Goal: Information Seeking & Learning: Learn about a topic

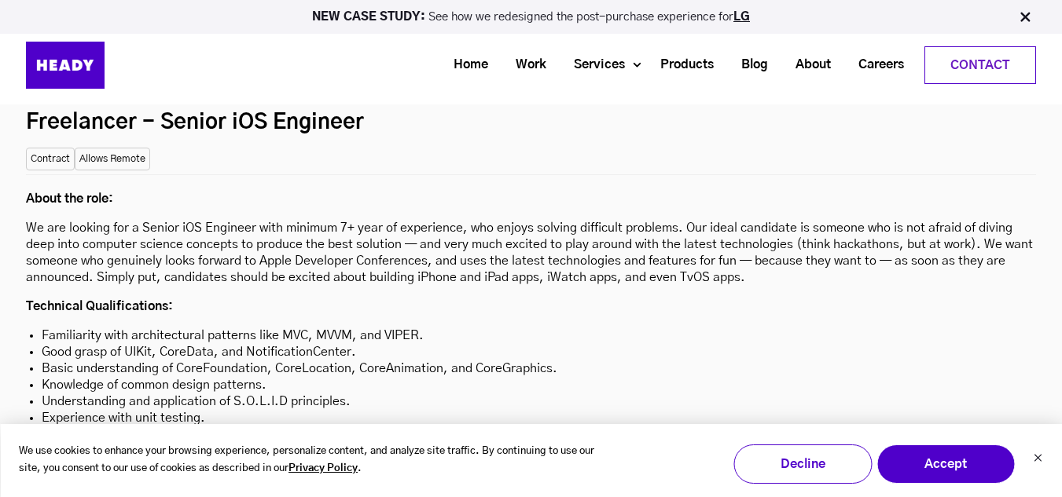
scroll to position [4380, 0]
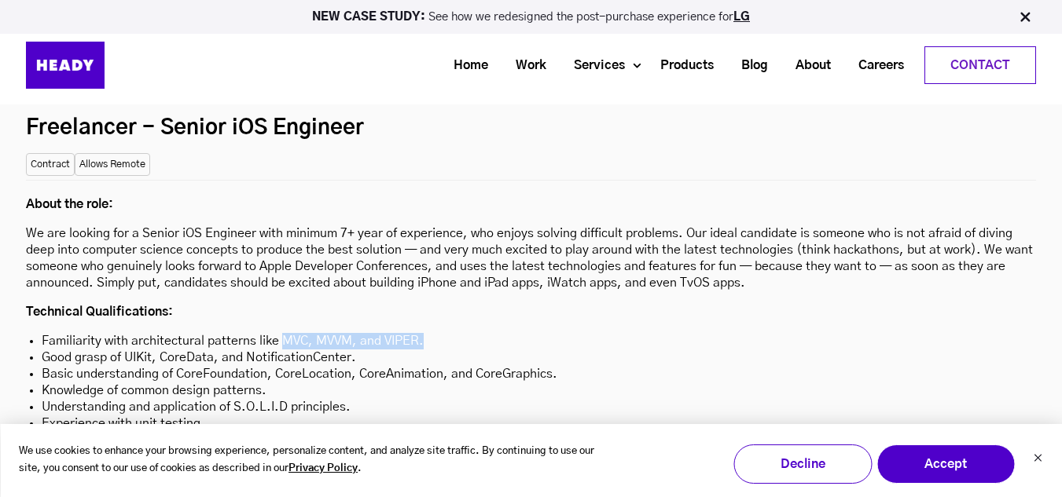
copy li "MVC, MVVM, and VIPER."
drag, startPoint x: 284, startPoint y: 261, endPoint x: 431, endPoint y: 266, distance: 147.1
click at [431, 333] on li "Familiarity with architectural patterns like MVC, MVVM, and VIPER." at bounding box center [531, 341] width 978 height 17
click at [310, 350] on li "Good grasp of UIKit, CoreData, and NotificationCenter." at bounding box center [531, 358] width 978 height 17
drag, startPoint x: 279, startPoint y: 261, endPoint x: 436, endPoint y: 251, distance: 157.5
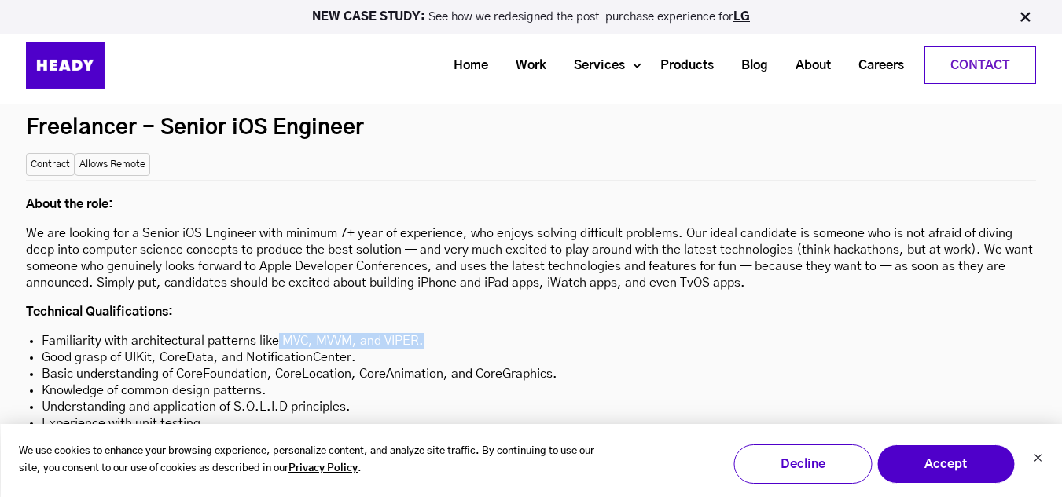
click at [436, 251] on div "About the role: We are looking for a Senior iOS Engineer with minimum 7+ year o…" at bounding box center [531, 467] width 1010 height 574
copy li "MVC, MVVM, and VIPER."
click at [303, 366] on li "Basic understanding of CoreFoundation, CoreLocation, CoreAnimation, and CoreGra…" at bounding box center [531, 374] width 978 height 17
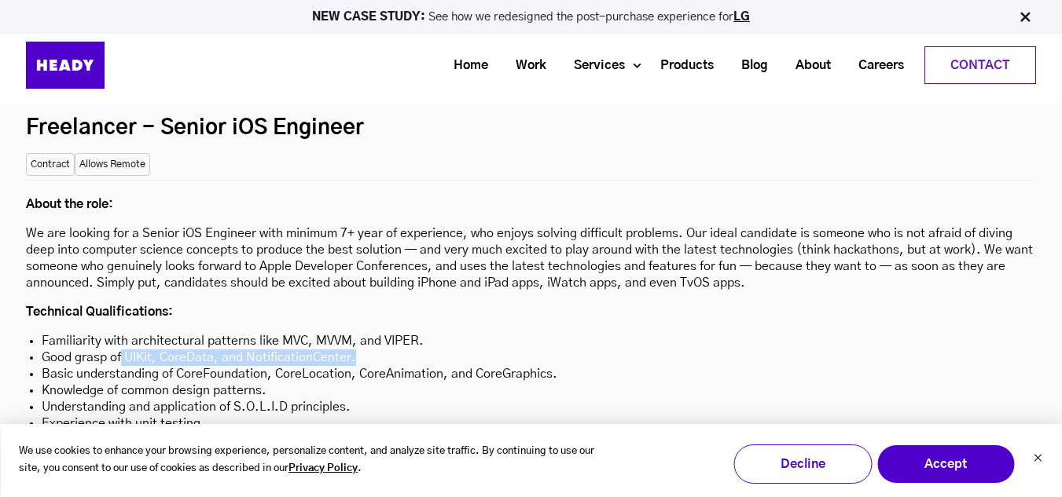
drag, startPoint x: 121, startPoint y: 274, endPoint x: 365, endPoint y: 283, distance: 243.8
click at [365, 350] on li "Good grasp of UIKit, CoreData, and NotificationCenter." at bounding box center [531, 358] width 978 height 17
copy li "UIKit, CoreData, and NotificationCenter."
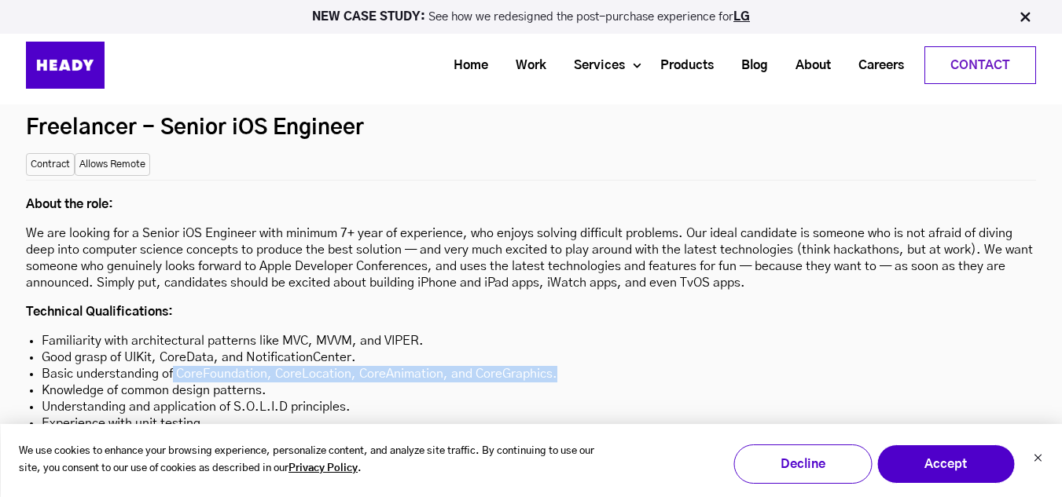
drag, startPoint x: 174, startPoint y: 291, endPoint x: 580, endPoint y: 297, distance: 406.4
click at [580, 366] on li "Basic understanding of CoreFoundation, CoreLocation, CoreAnimation, and CoreGra…" at bounding box center [531, 374] width 978 height 17
copy li "CoreFoundation, CoreLocation, CoreAnimation, and CoreGraphics."
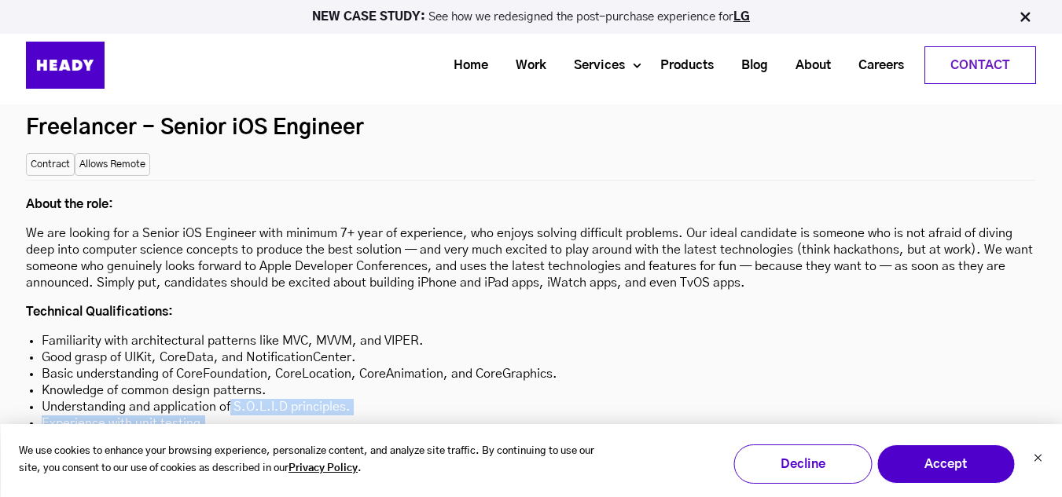
drag, startPoint x: 230, startPoint y: 328, endPoint x: 353, endPoint y: 345, distance: 123.7
click at [353, 345] on ul "Familiarity with architectural patterns like MVC, MVVM, and VIPER. Good grasp o…" at bounding box center [531, 440] width 1010 height 215
copy ul "S.O.L.I.D principles. Experience with unit testing."
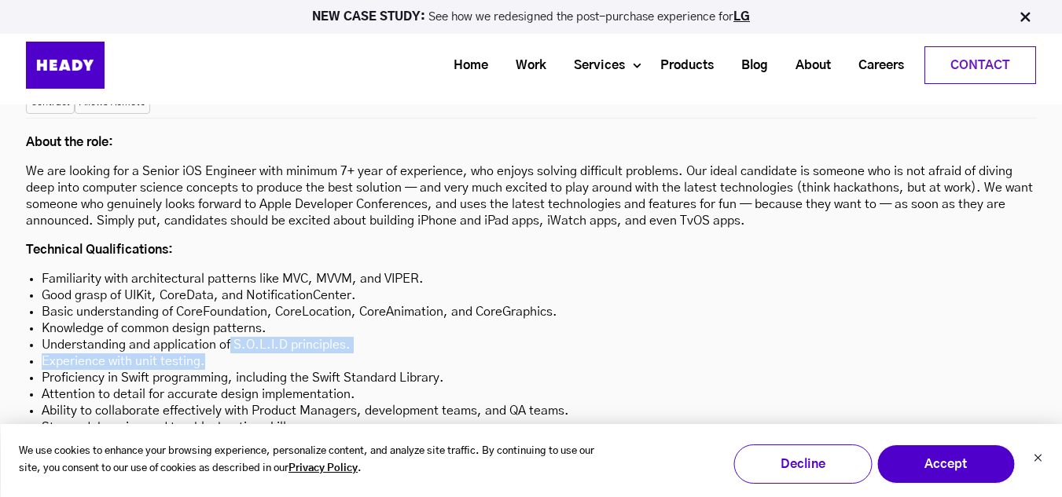
scroll to position [4458, 0]
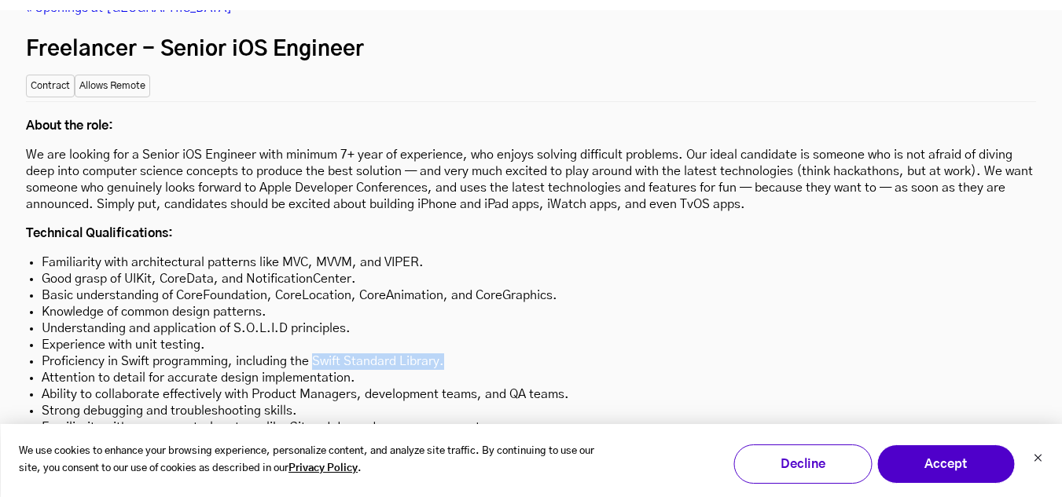
drag, startPoint x: 314, startPoint y: 284, endPoint x: 450, endPoint y: 277, distance: 136.1
click at [450, 354] on li "Proficiency in Swift programming, including the Swift Standard Library." at bounding box center [531, 362] width 978 height 17
copy li "Swift Standard Library."
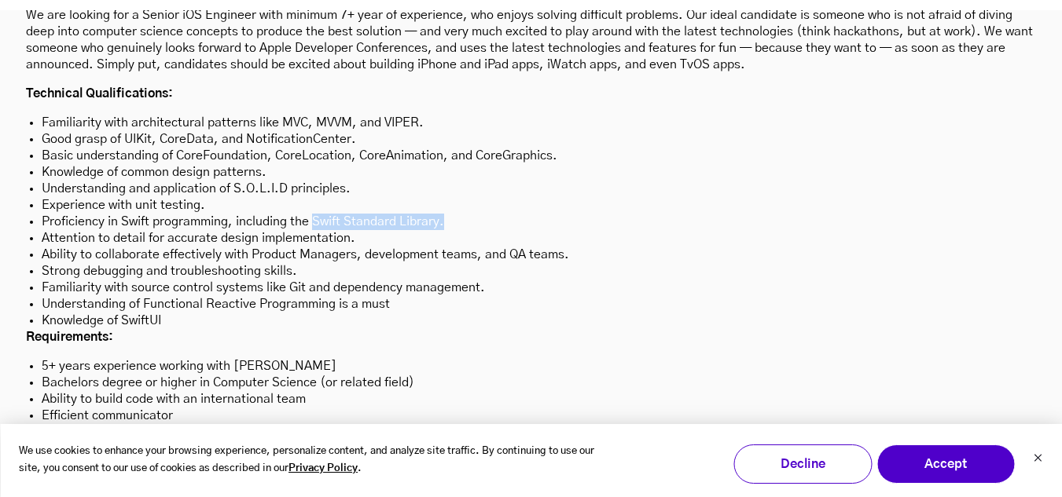
scroll to position [4616, 0]
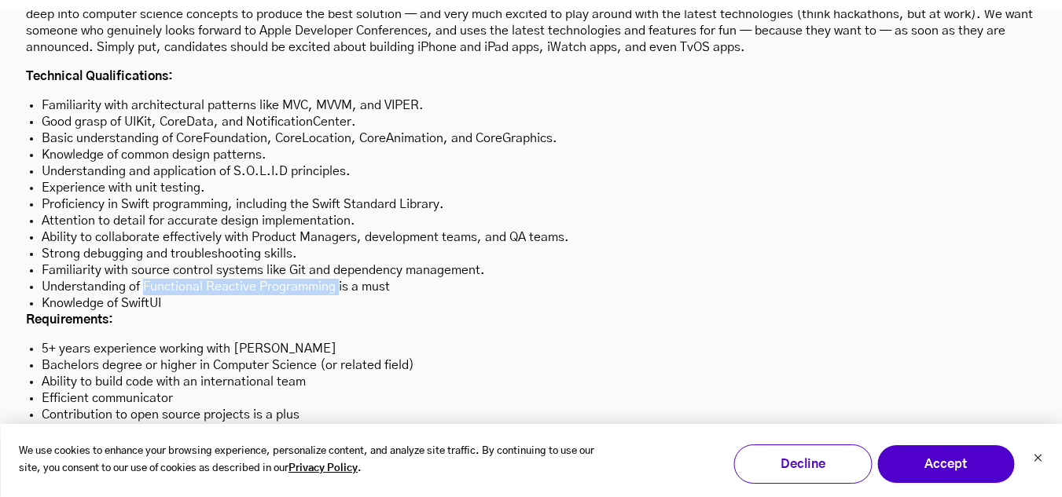
drag, startPoint x: 143, startPoint y: 205, endPoint x: 338, endPoint y: 205, distance: 194.9
click at [338, 279] on li "Understanding of Functional Reactive Programming is a must" at bounding box center [531, 287] width 978 height 17
copy li "Functional Reactive Programming"
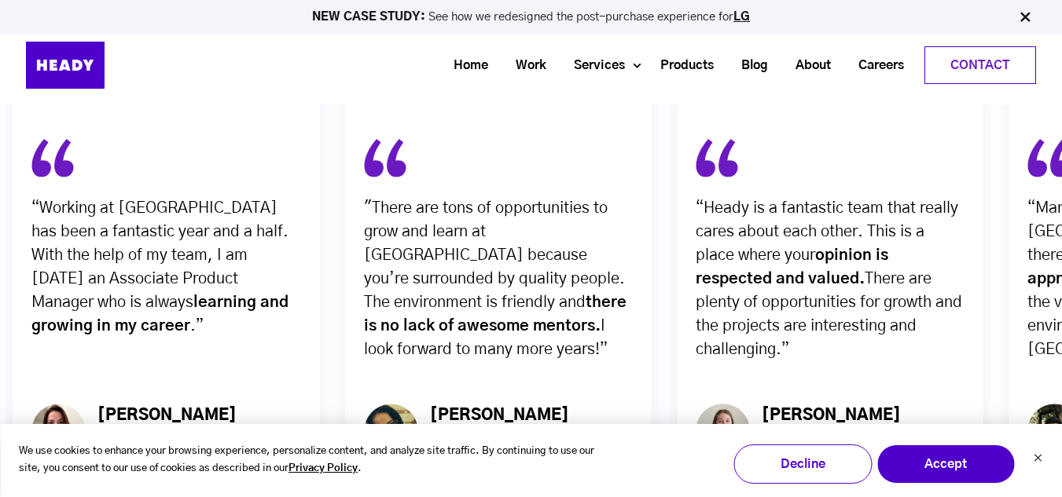
scroll to position [5667, 0]
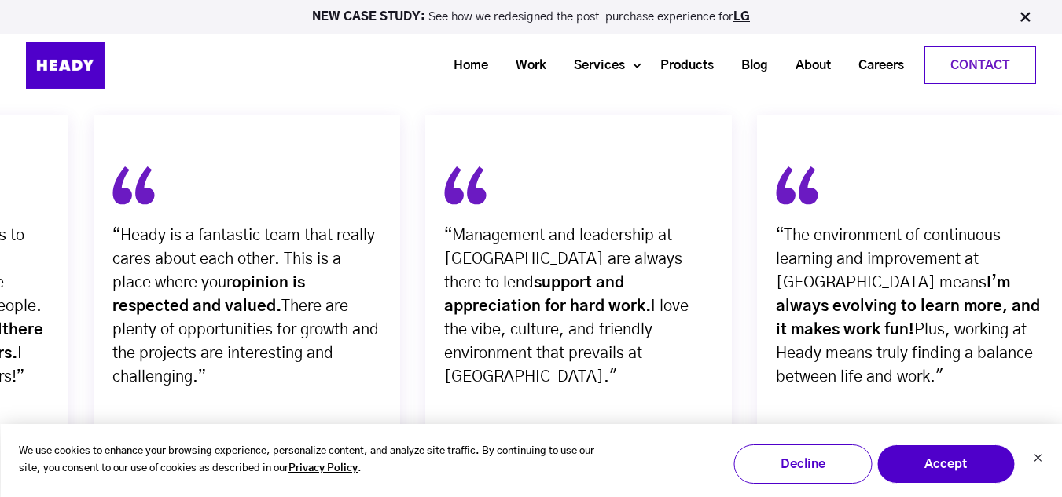
drag, startPoint x: 908, startPoint y: 310, endPoint x: 306, endPoint y: 317, distance: 602.0
click at [306, 317] on div "“Heady is a fantastic team that really cares about each other. This is a place …" at bounding box center [247, 320] width 306 height 409
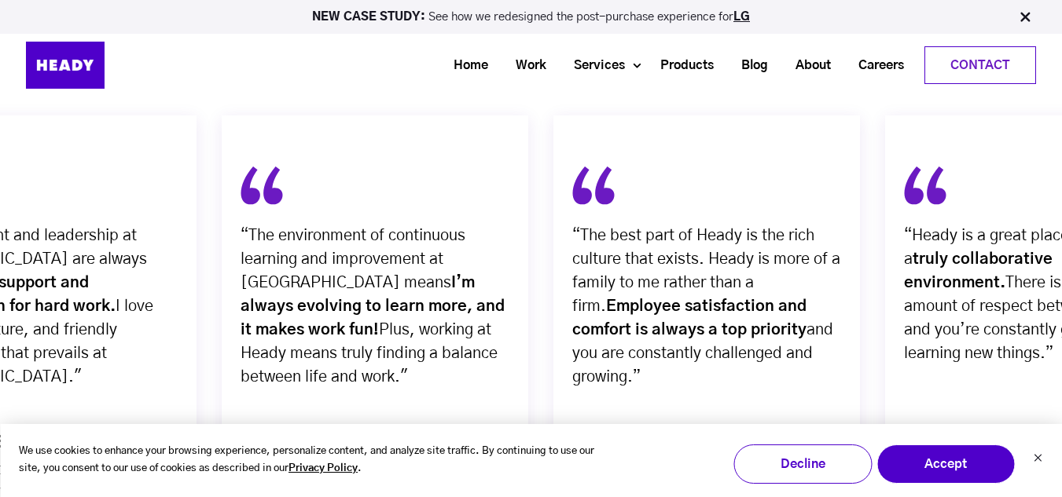
drag, startPoint x: 794, startPoint y: 273, endPoint x: 339, endPoint y: 308, distance: 456.4
click at [339, 308] on div "“The environment of continuous learning and improvement at Heady means I’m alwa…" at bounding box center [375, 320] width 306 height 409
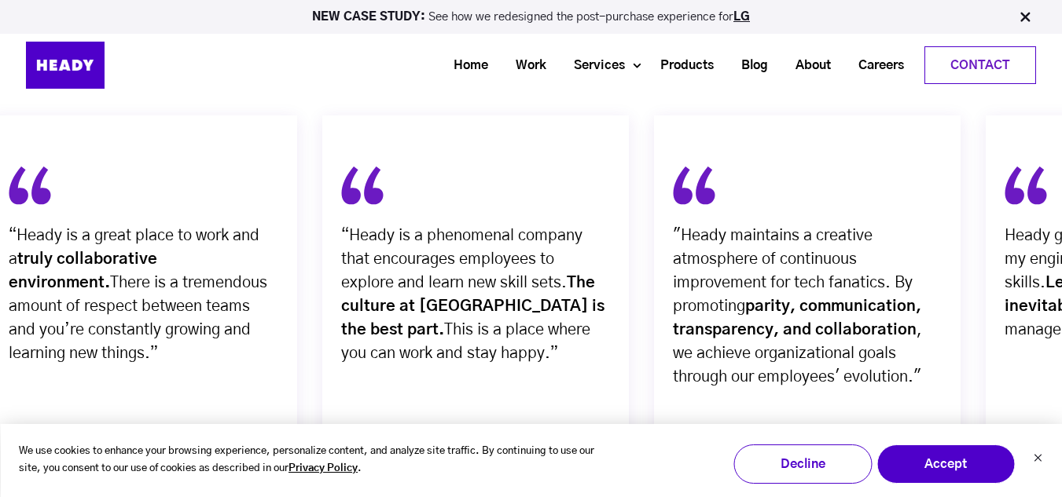
drag, startPoint x: 867, startPoint y: 285, endPoint x: 181, endPoint y: 317, distance: 686.8
click at [181, 317] on div "“Heady is a great place to work and a truly collaborative environment. There is…" at bounding box center [143, 320] width 306 height 409
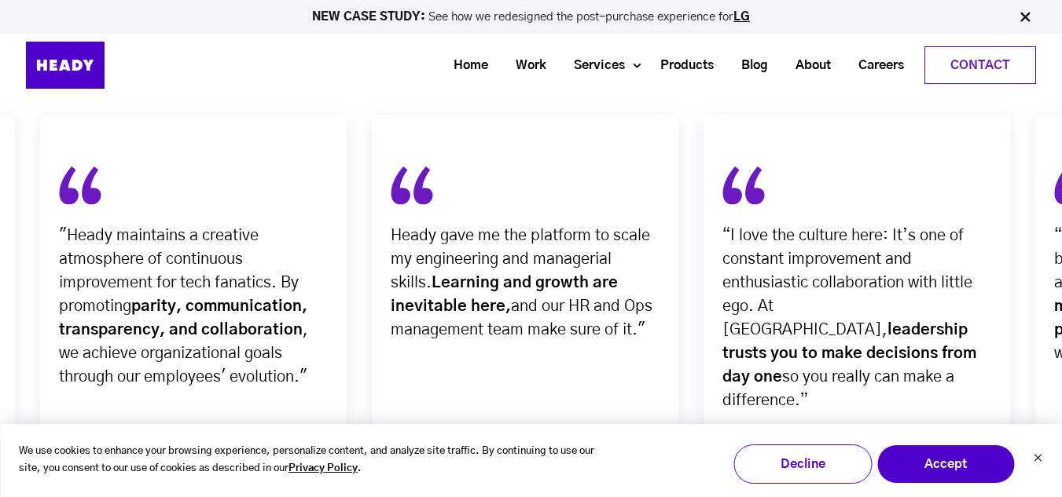
drag, startPoint x: 927, startPoint y: 333, endPoint x: 280, endPoint y: 325, distance: 647.6
click at [281, 324] on div ""Heady maintains a creative atmosphere of continuous improvement for tech fanat…" at bounding box center [193, 320] width 306 height 409
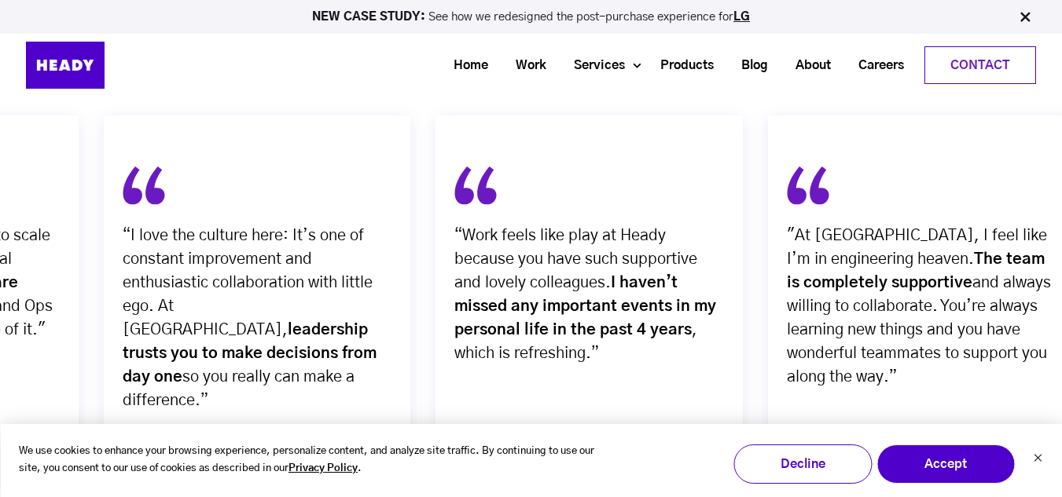
drag, startPoint x: 846, startPoint y: 318, endPoint x: 273, endPoint y: 322, distance: 572.9
click at [273, 322] on div "“I love the culture here: It’s one of constant improvement and enthusiastic col…" at bounding box center [257, 320] width 306 height 409
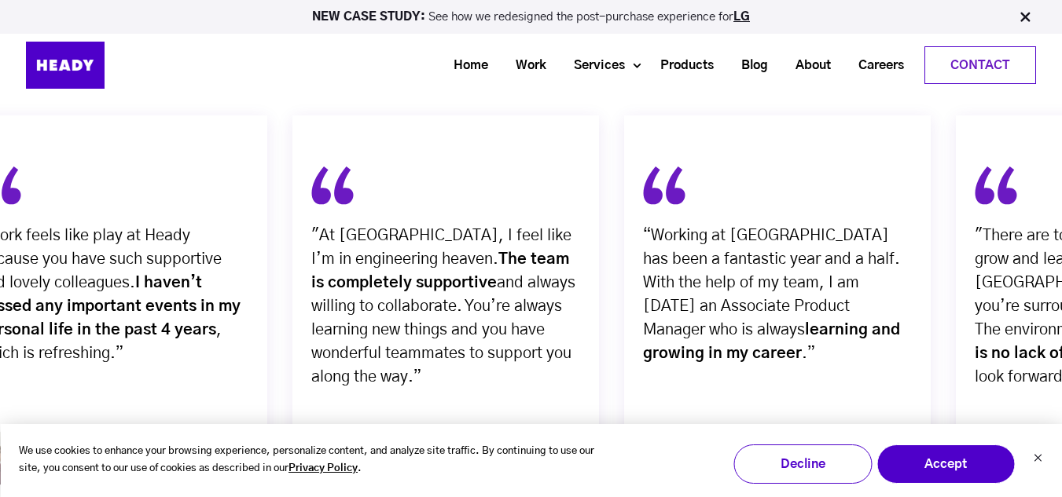
drag, startPoint x: 943, startPoint y: 313, endPoint x: 559, endPoint y: 313, distance: 384.3
click at [559, 313] on div ""At Heady, I feel like I’m in engineering heaven. The team is completely suppor…" at bounding box center [445, 320] width 306 height 409
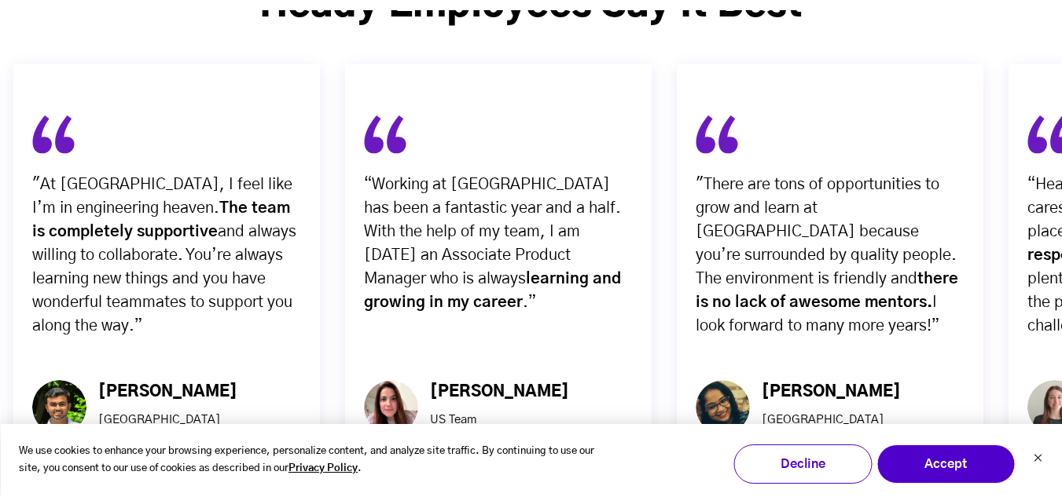
scroll to position [5746, 0]
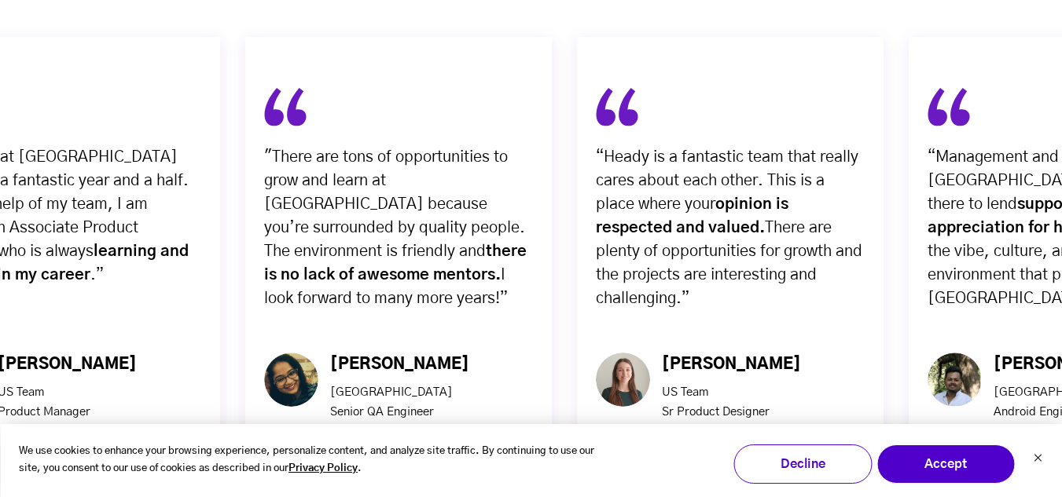
drag, startPoint x: 929, startPoint y: 318, endPoint x: 497, endPoint y: 344, distance: 432.2
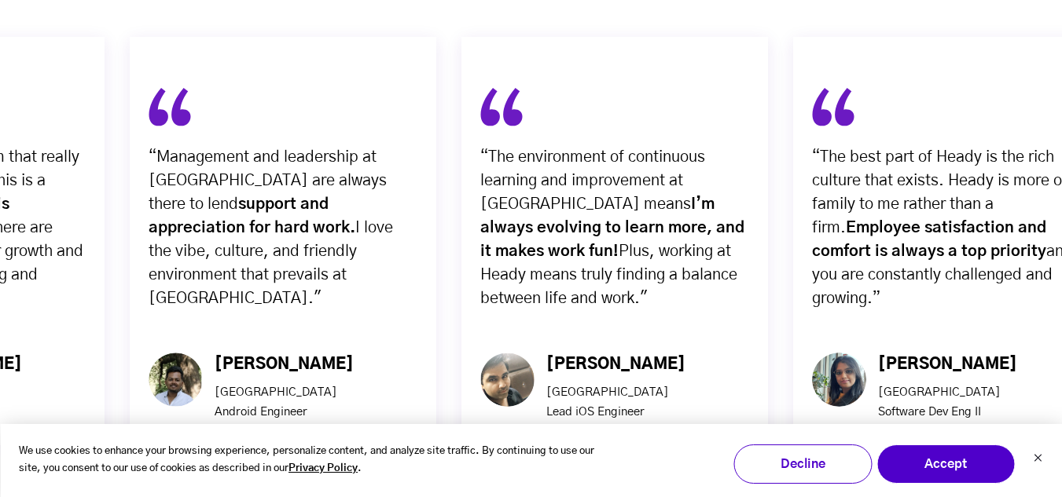
drag, startPoint x: 857, startPoint y: 312, endPoint x: 288, endPoint y: 398, distance: 575.5
click at [288, 398] on div "“Management and leadership at Heady are always there to lend support and apprec…" at bounding box center [283, 260] width 332 height 471
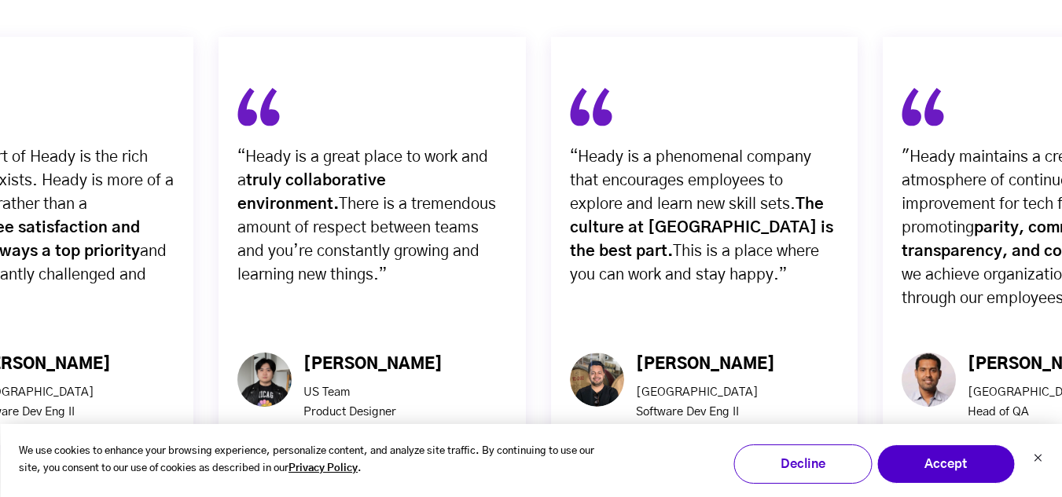
drag, startPoint x: 1012, startPoint y: 185, endPoint x: 208, endPoint y: 219, distance: 804.7
click at [218, 219] on div "“Heady is a great place to work and a truly collaborative environment. There is…" at bounding box center [371, 241] width 306 height 409
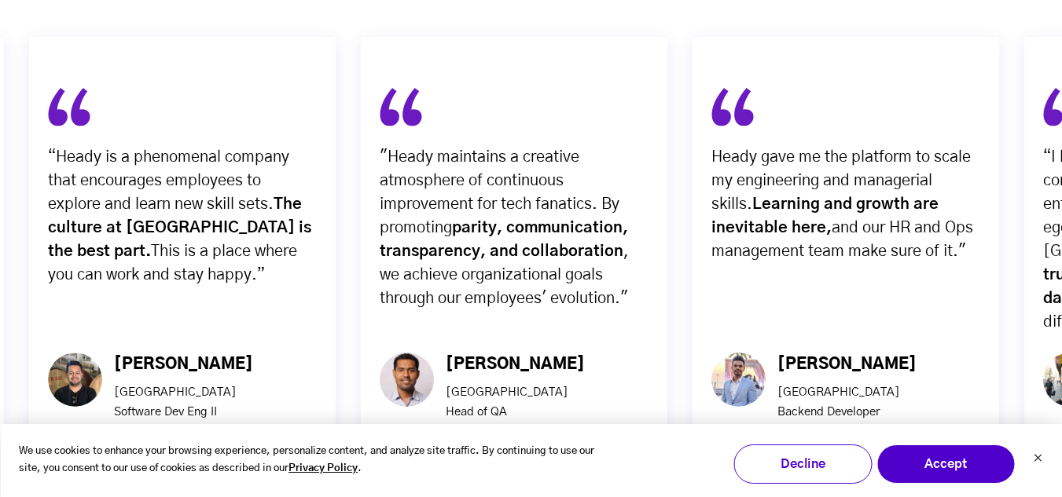
drag, startPoint x: 773, startPoint y: 252, endPoint x: 204, endPoint y: 204, distance: 571.8
click at [361, 205] on div ""Heady maintains a creative atmosphere of continuous improvement for tech fanat…" at bounding box center [514, 241] width 306 height 409
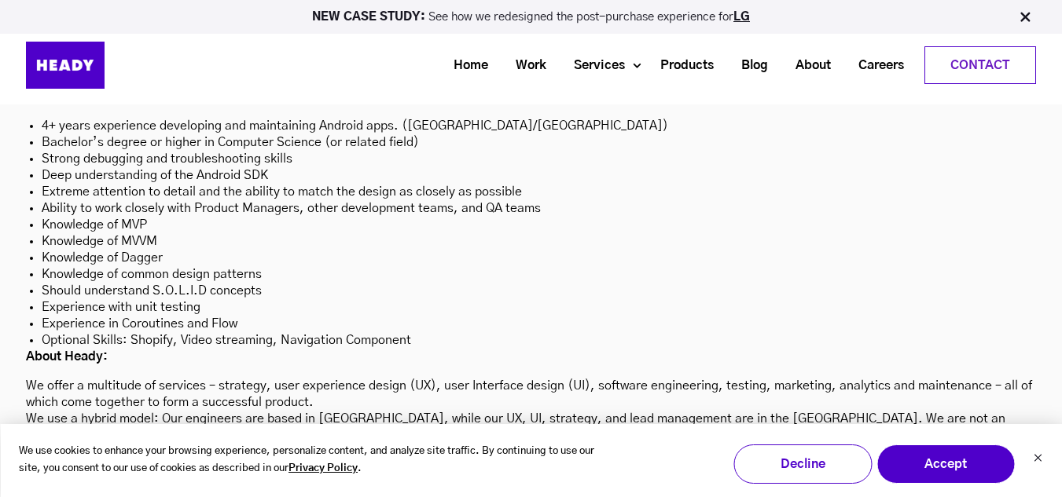
scroll to position [4645, 0]
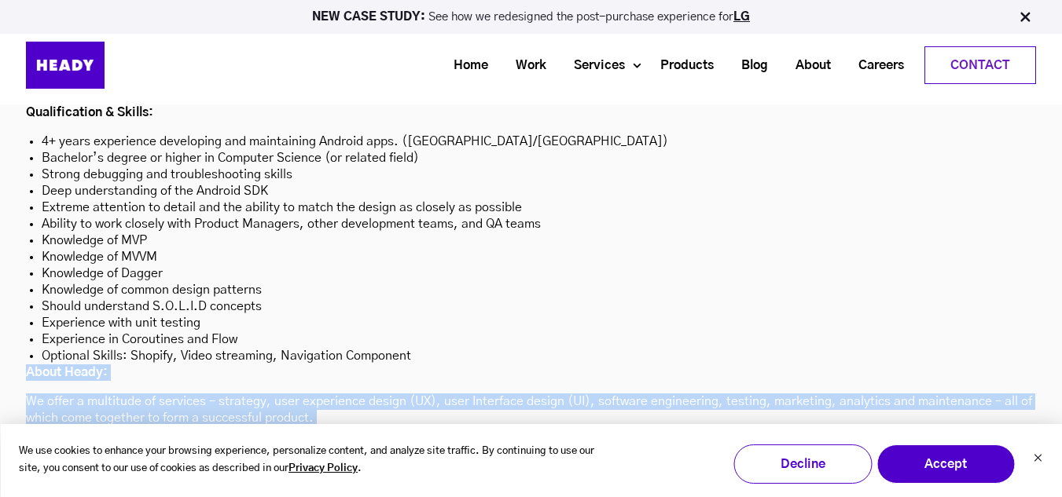
drag, startPoint x: 27, startPoint y: 291, endPoint x: 622, endPoint y: 385, distance: 603.1
click at [622, 385] on div "« Openings at Heady Freelancer - Senior Android Engineer Location: Mumbai, Maha…" at bounding box center [531, 177] width 1010 height 729
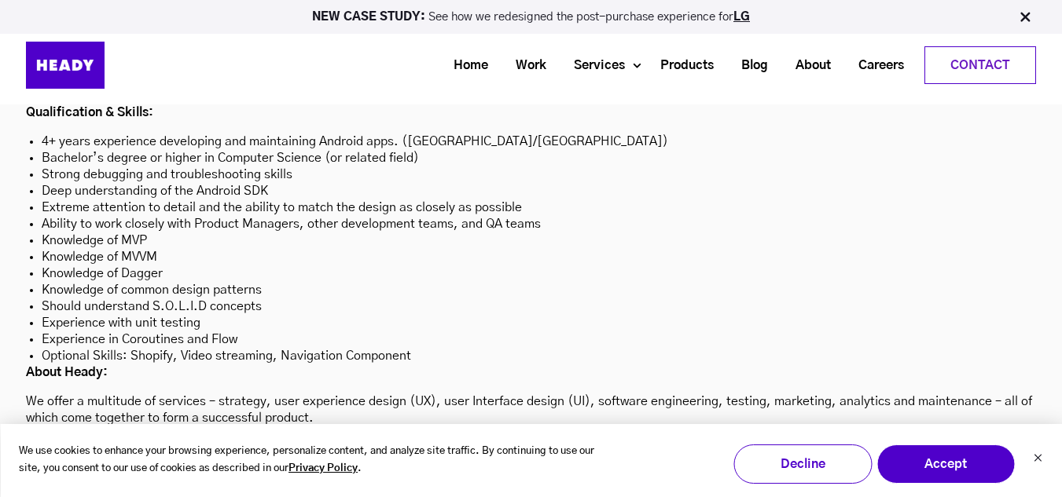
click at [622, 385] on div "« Openings at Heady Freelancer - Senior Android Engineer Location: Mumbai, Maha…" at bounding box center [531, 177] width 1010 height 729
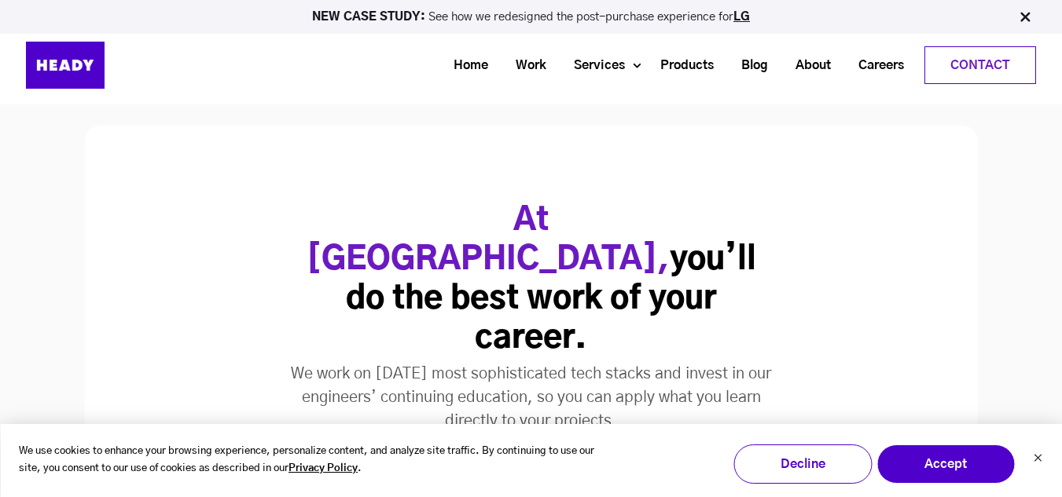
scroll to position [2916, 0]
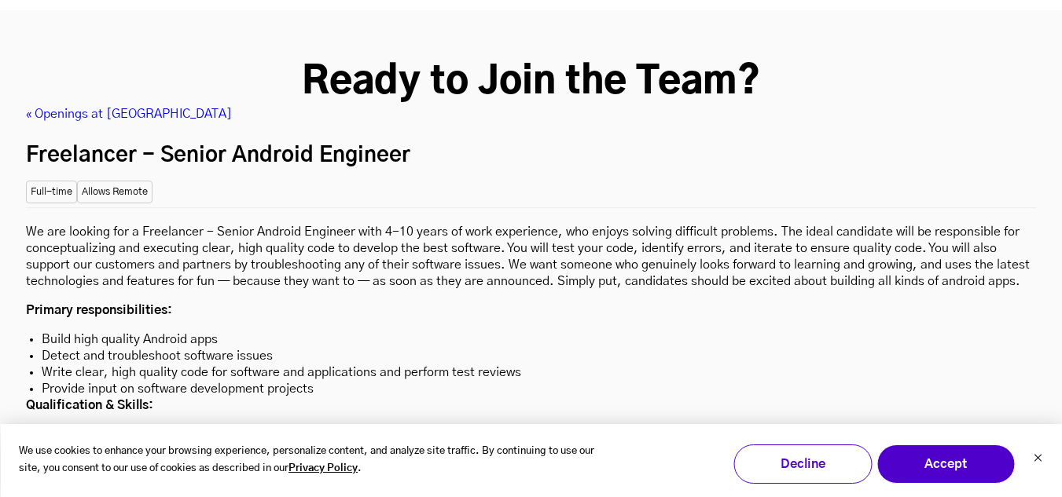
scroll to position [4380, 0]
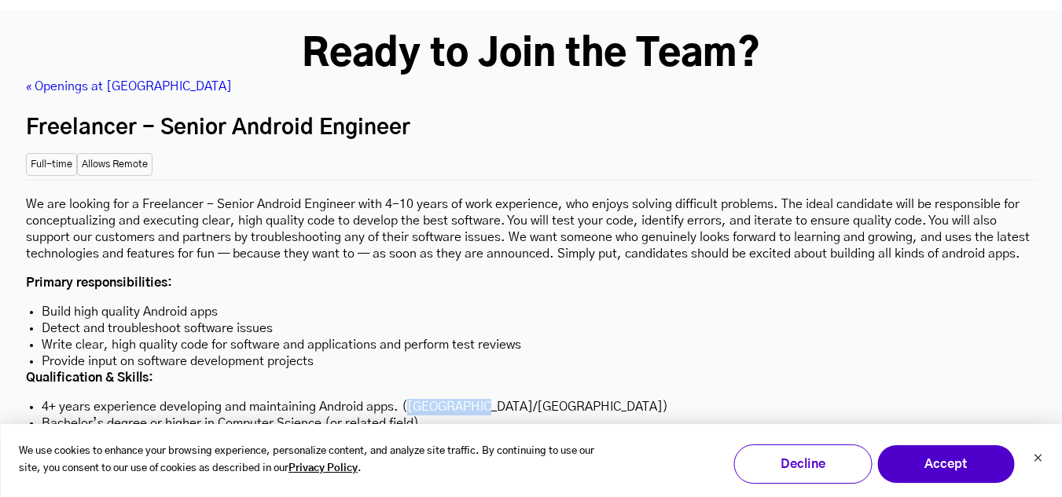
drag, startPoint x: 406, startPoint y: 325, endPoint x: 468, endPoint y: 332, distance: 62.5
click at [468, 399] on li "4+ years experience developing and maintaining Android apps. (Kotlin/Java)" at bounding box center [531, 407] width 978 height 17
copy li "Kotlin/Java"
click at [301, 416] on li "Bachelor’s degree or higher in Computer Science (or related field)" at bounding box center [531, 424] width 978 height 17
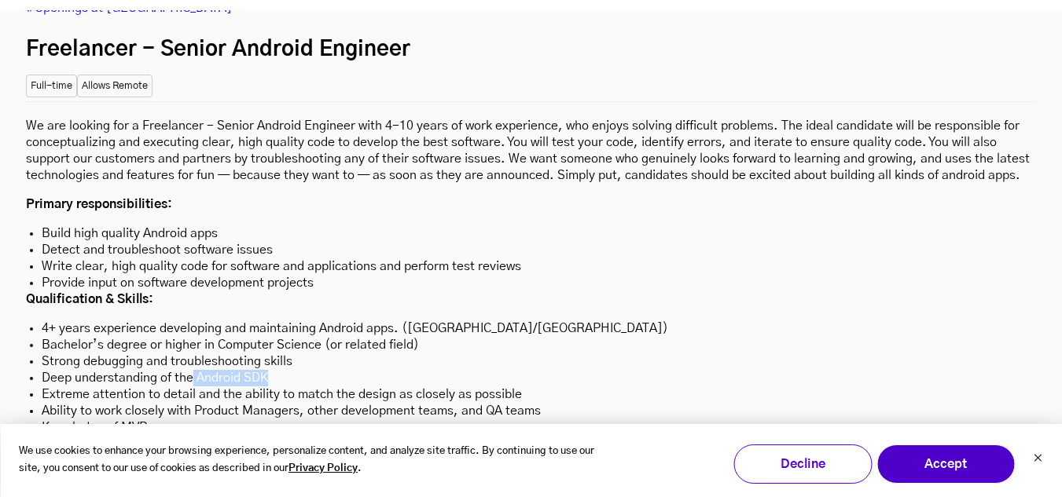
drag, startPoint x: 194, startPoint y: 297, endPoint x: 281, endPoint y: 297, distance: 86.4
click at [281, 370] on li "Deep understanding of the Android SDK" at bounding box center [531, 378] width 978 height 17
copy li "Android SDK"
click at [214, 403] on li "Ability to work closely with Product Managers, other development teams, and QA …" at bounding box center [531, 411] width 978 height 17
drag, startPoint x: 121, startPoint y: 347, endPoint x: 148, endPoint y: 347, distance: 26.7
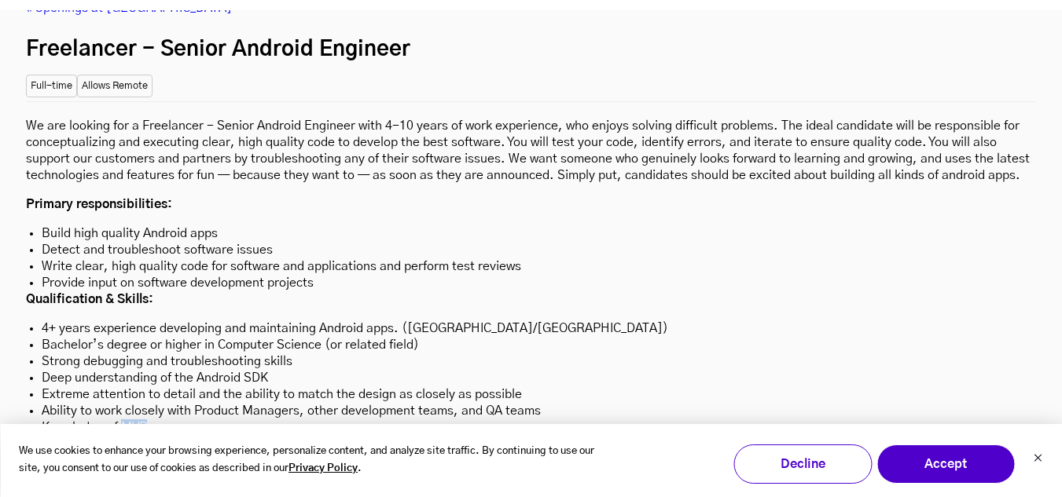
click at [148, 420] on li "Knowledge of MVP" at bounding box center [531, 428] width 978 height 17
copy li "MVP"
drag, startPoint x: 122, startPoint y: 382, endPoint x: 167, endPoint y: 382, distance: 44.8
click at [167, 453] on li "Knowledge of Dagger" at bounding box center [531, 461] width 978 height 17
copy li "Dagger"
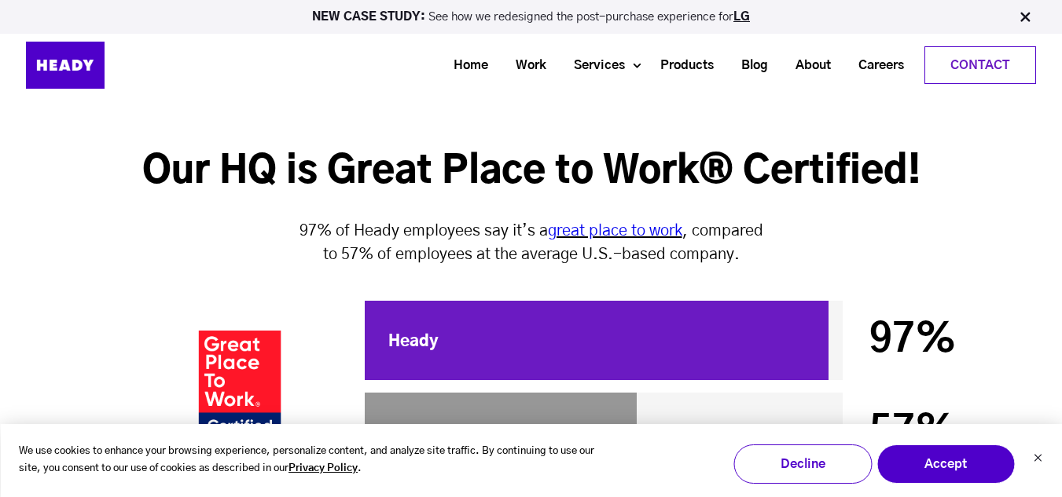
scroll to position [5087, 0]
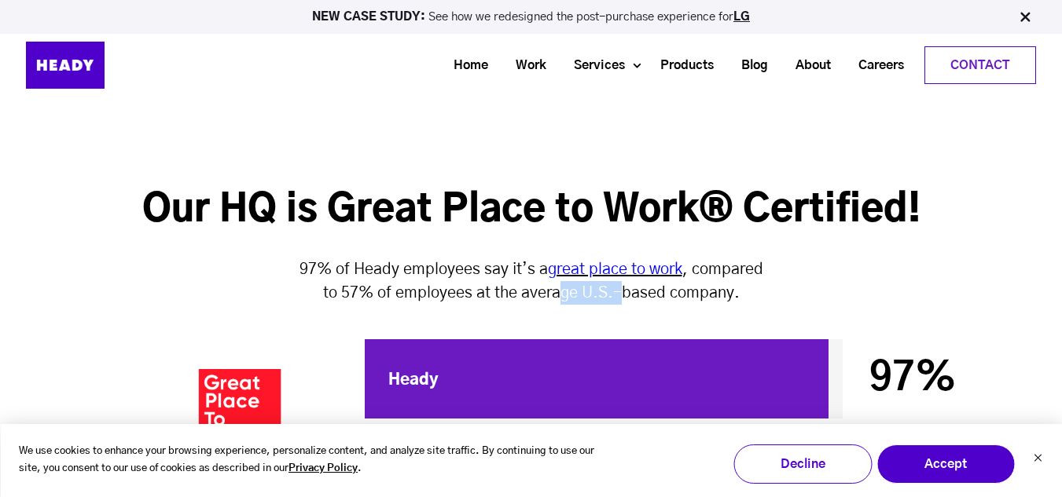
drag, startPoint x: 564, startPoint y: 214, endPoint x: 623, endPoint y: 210, distance: 59.1
click at [623, 258] on p "97% of Heady employees say it’s a great place to work , compared to 57% of empl…" at bounding box center [531, 281] width 472 height 47
click at [257, 391] on img at bounding box center [239, 439] width 99 height 140
click at [268, 373] on img at bounding box center [239, 439] width 99 height 140
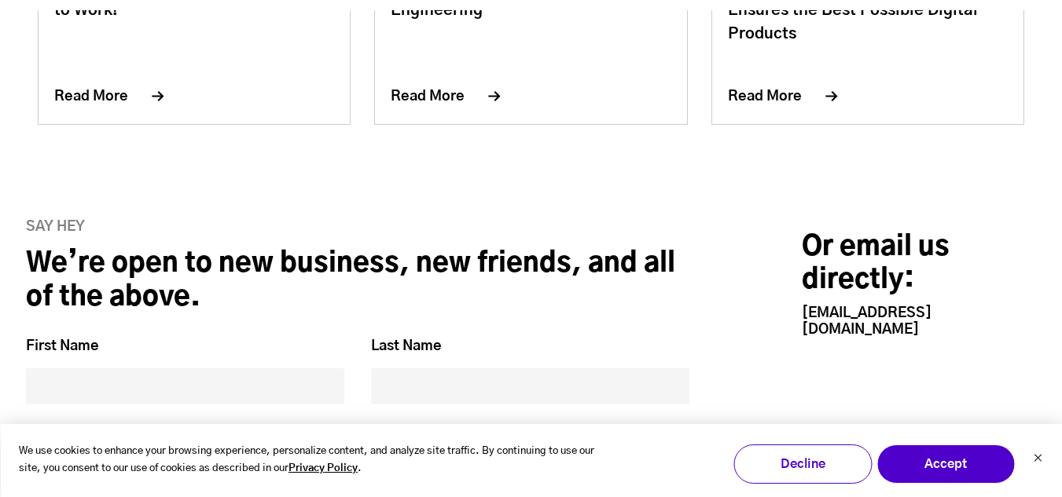
scroll to position [7052, 0]
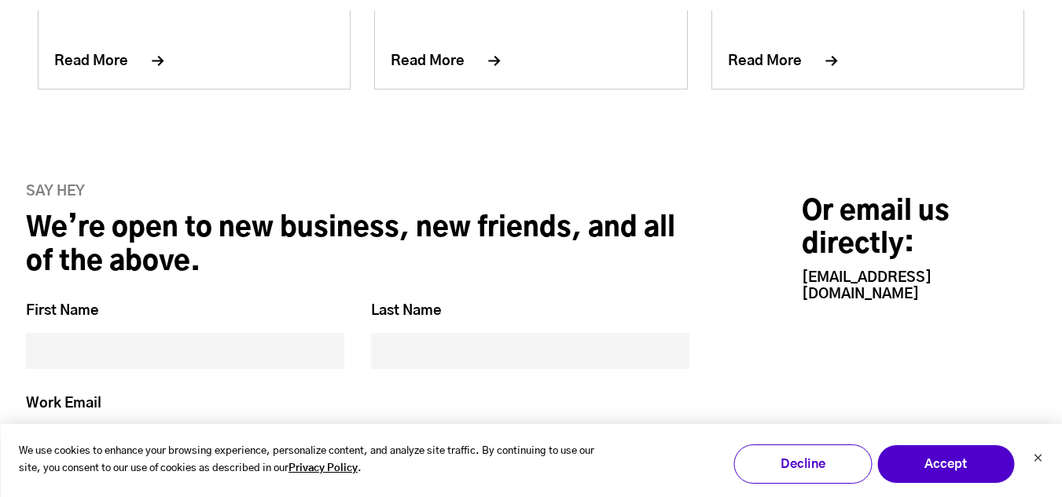
click at [854, 271] on link "[EMAIL_ADDRESS][DOMAIN_NAME]" at bounding box center [867, 286] width 130 height 31
drag, startPoint x: 803, startPoint y: 284, endPoint x: 792, endPoint y: 287, distance: 11.4
drag, startPoint x: 927, startPoint y: 201, endPoint x: 785, endPoint y: 212, distance: 142.7
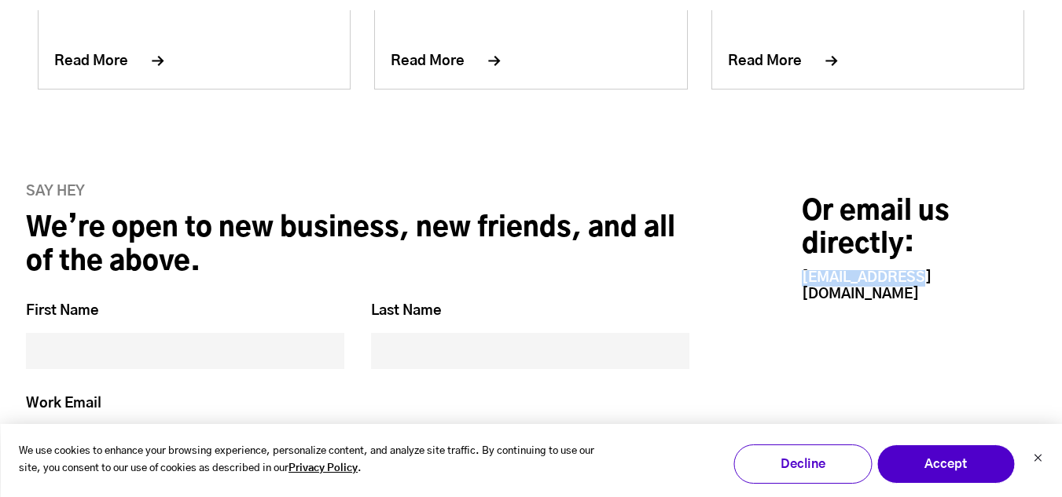
copy link "[EMAIL_ADDRESS][DOMAIN_NAME]"
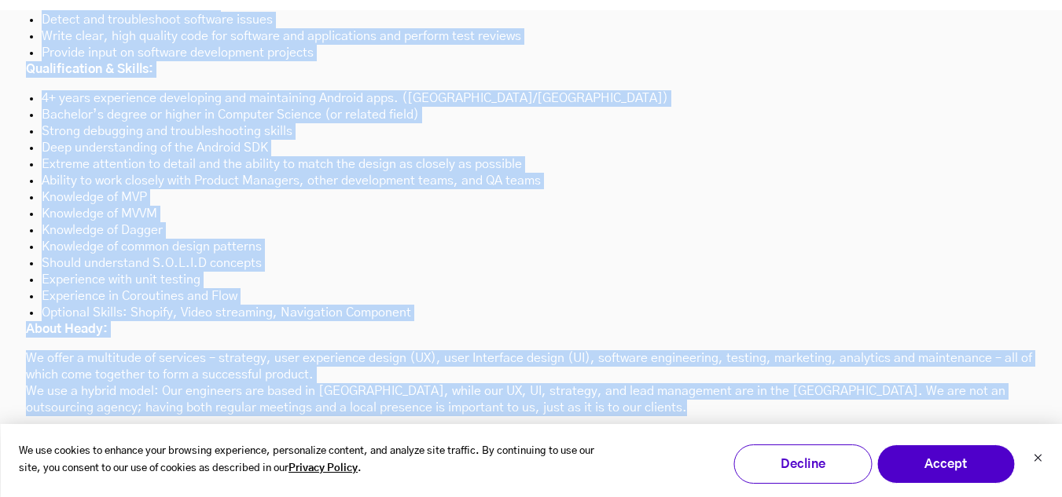
scroll to position [4694, 0]
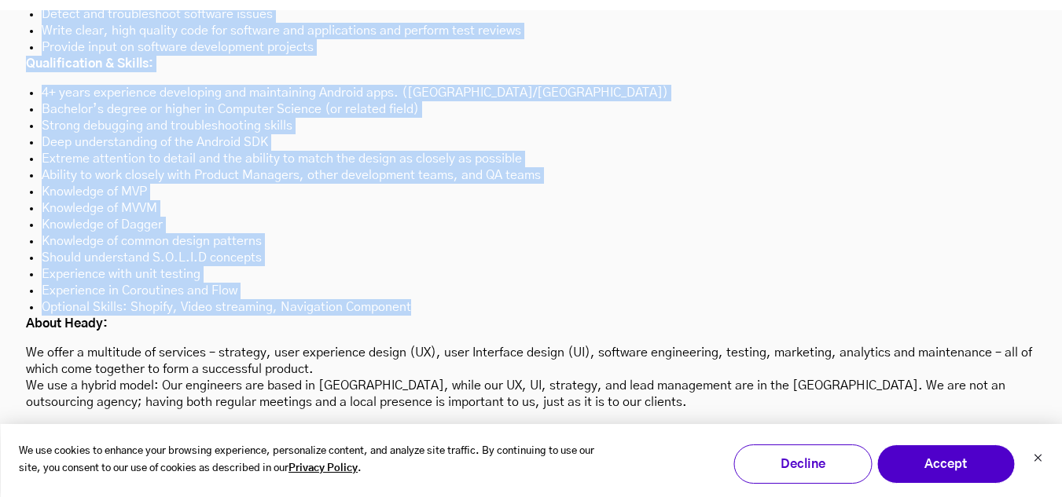
drag, startPoint x: 28, startPoint y: 280, endPoint x: 424, endPoint y: 230, distance: 398.4
click at [424, 230] on div "We are looking for a Freelancer - Senior Android Engineer with 4-10 years of wo…" at bounding box center [531, 138] width 1010 height 545
copy div "Primary responsibilities: Build high quality Android apps Detect and troublesho…"
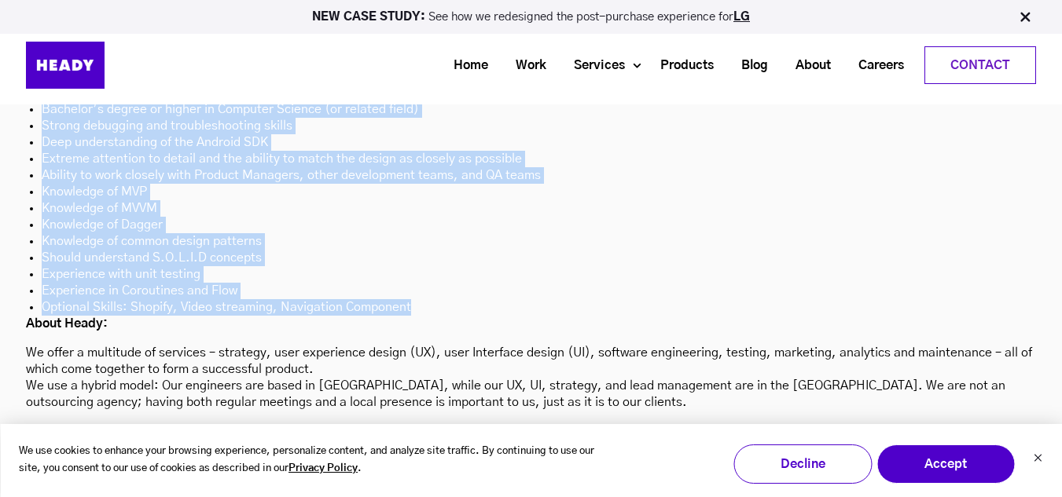
scroll to position [4380, 0]
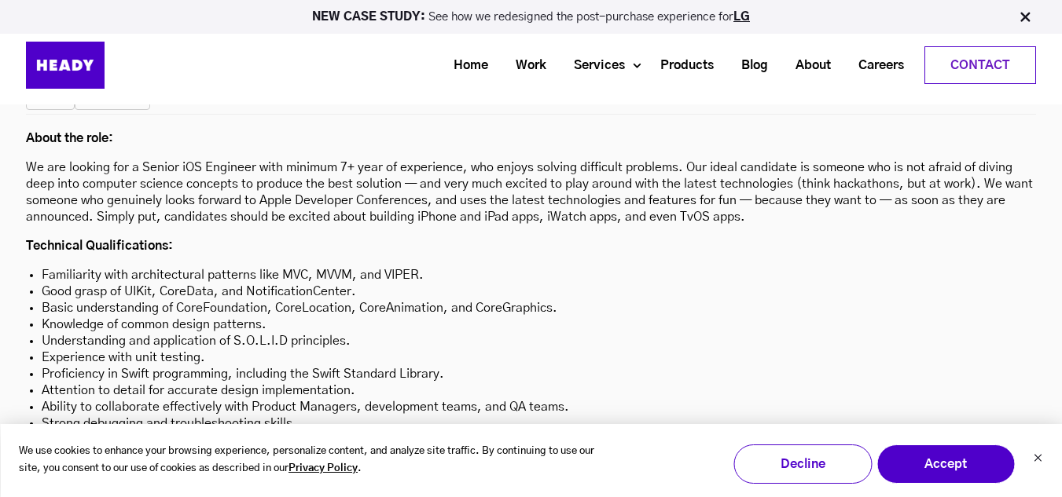
scroll to position [4380, 0]
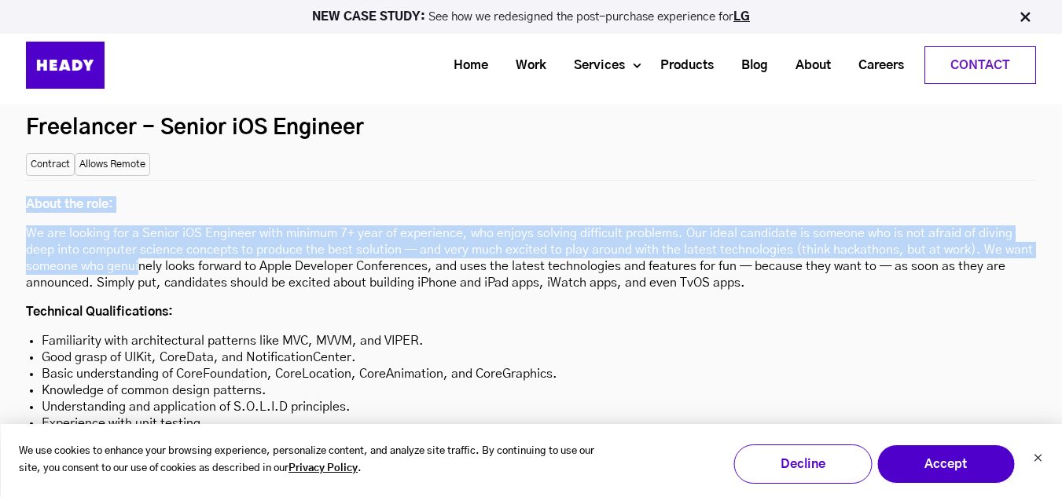
drag, startPoint x: 29, startPoint y: 126, endPoint x: 140, endPoint y: 191, distance: 128.6
click at [140, 191] on div "About the role: We are looking for a Senior iOS Engineer with minimum 7+ year o…" at bounding box center [531, 467] width 1010 height 574
click at [140, 226] on p "We are looking for a Senior iOS Engineer with minimum 7+ year of experience, wh…" at bounding box center [531, 259] width 1010 height 66
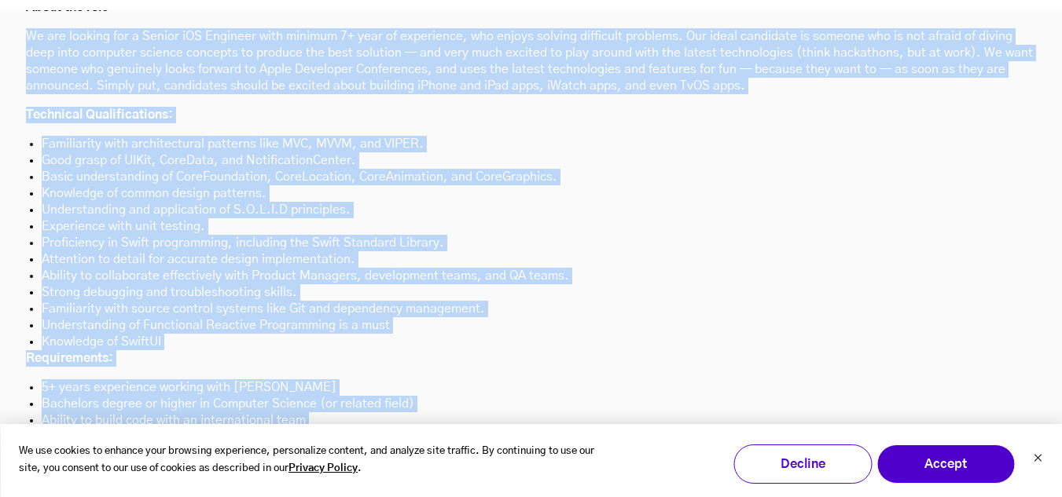
scroll to position [4616, 0]
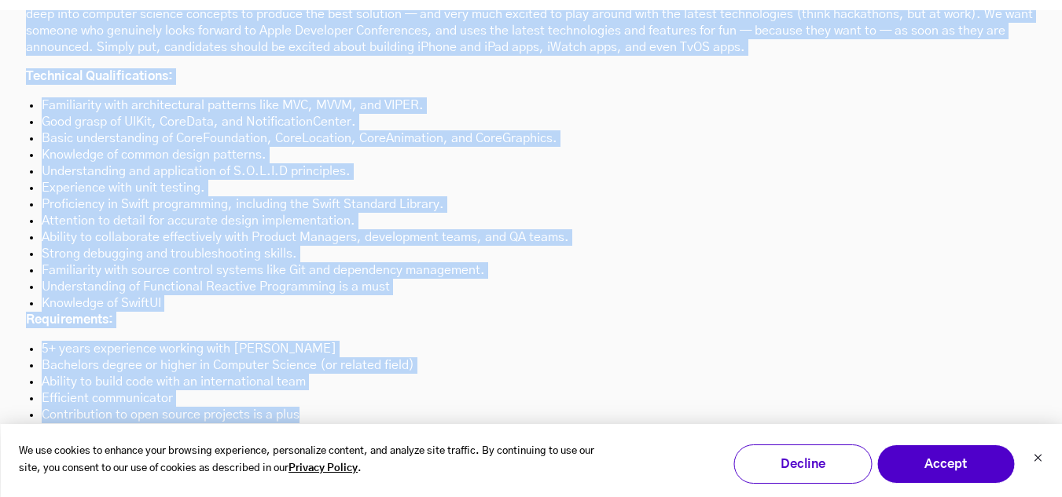
drag, startPoint x: 30, startPoint y: 152, endPoint x: 366, endPoint y: 343, distance: 386.8
click at [366, 343] on div "About the role: We are looking for a Senior iOS Engineer with minimum 7+ year o…" at bounding box center [531, 231] width 1010 height 574
copy div "Lo ips dolorsi ame c Adipis eLI Seddoeiu temp incidid 8+ utla et doloremagn, al…"
